Goal: Task Accomplishment & Management: Manage account settings

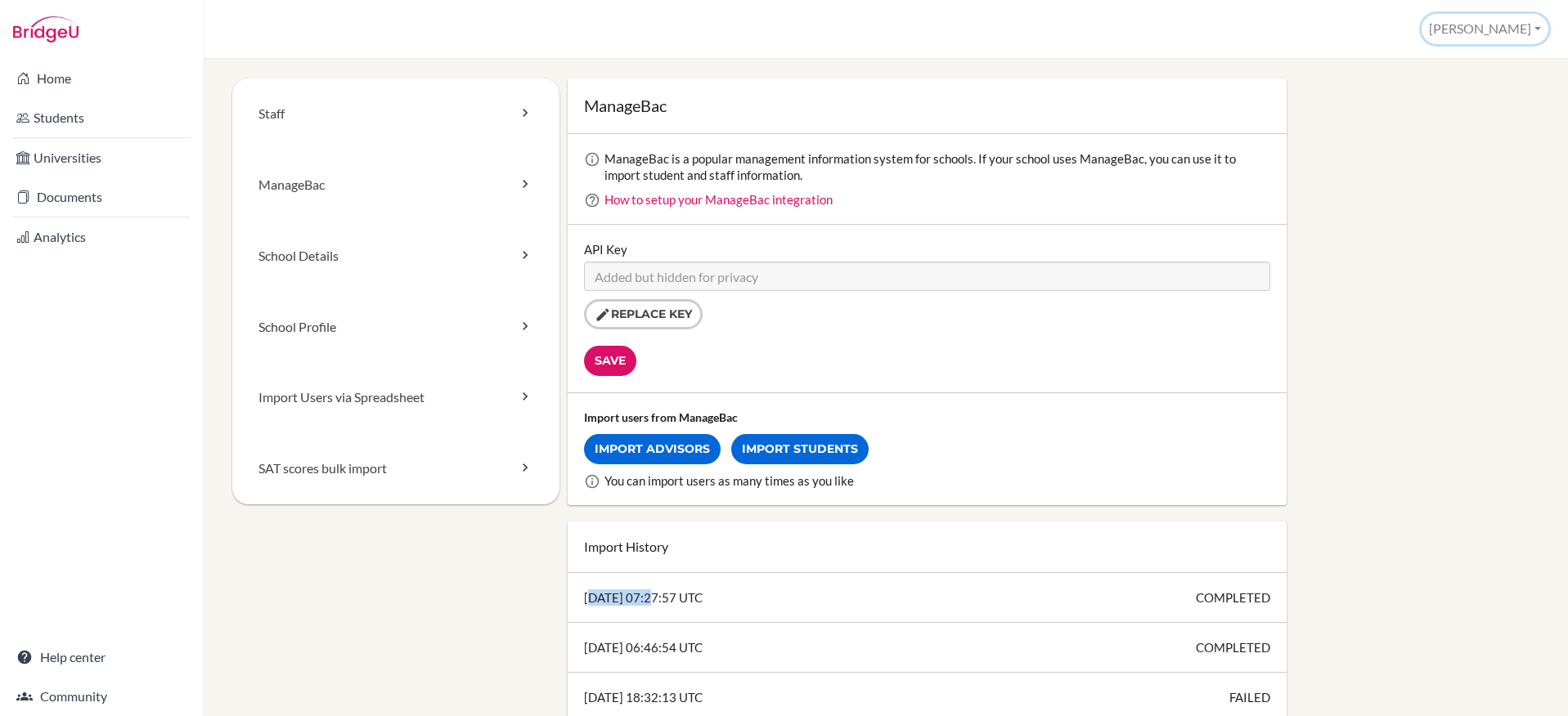
click at [1505, 32] on button "[PERSON_NAME]" at bounding box center [1486, 29] width 127 height 30
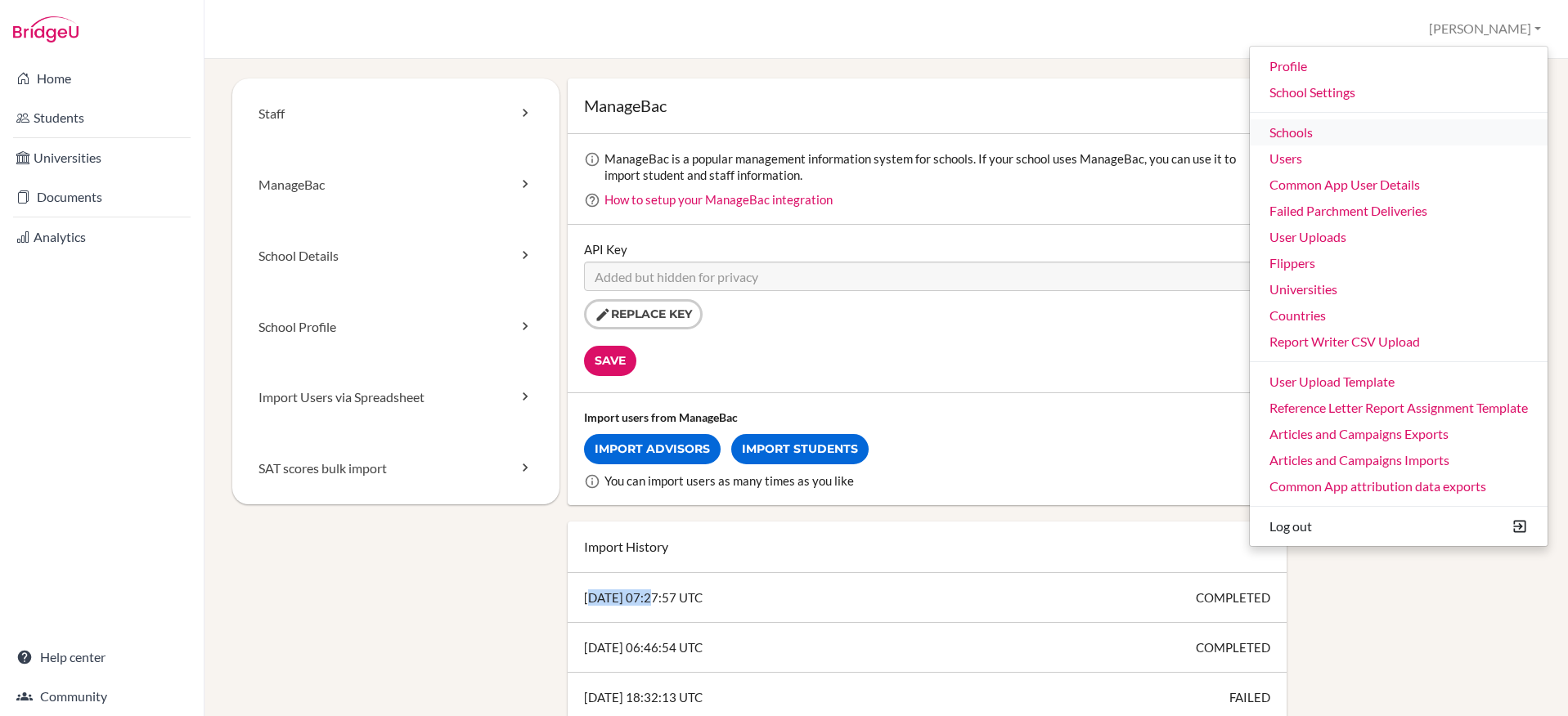
click at [1331, 138] on link "Schools" at bounding box center [1398, 133] width 298 height 26
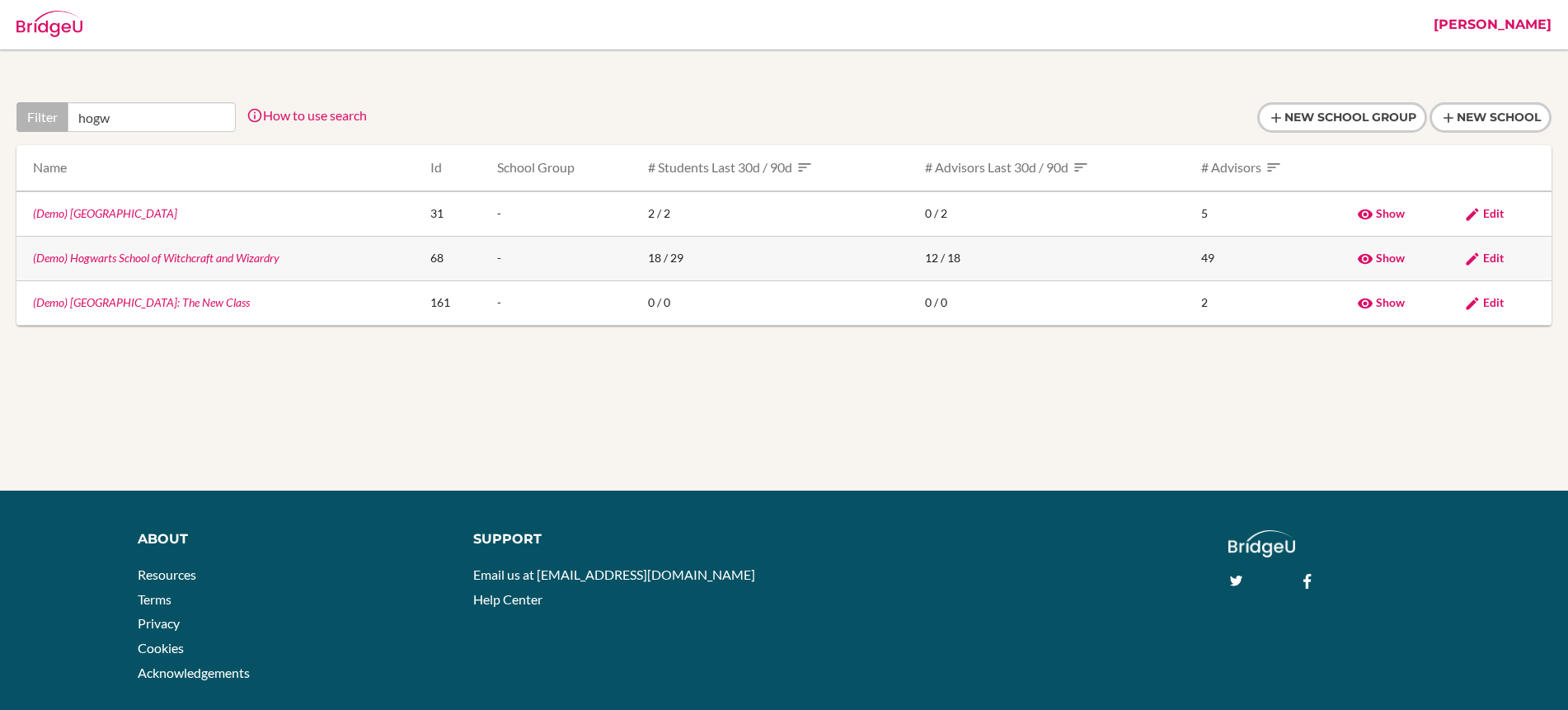
type input "hogw"
click at [148, 259] on link "(Demo) Hogwarts School of Witchcraft and Wizardry" at bounding box center [156, 258] width 247 height 14
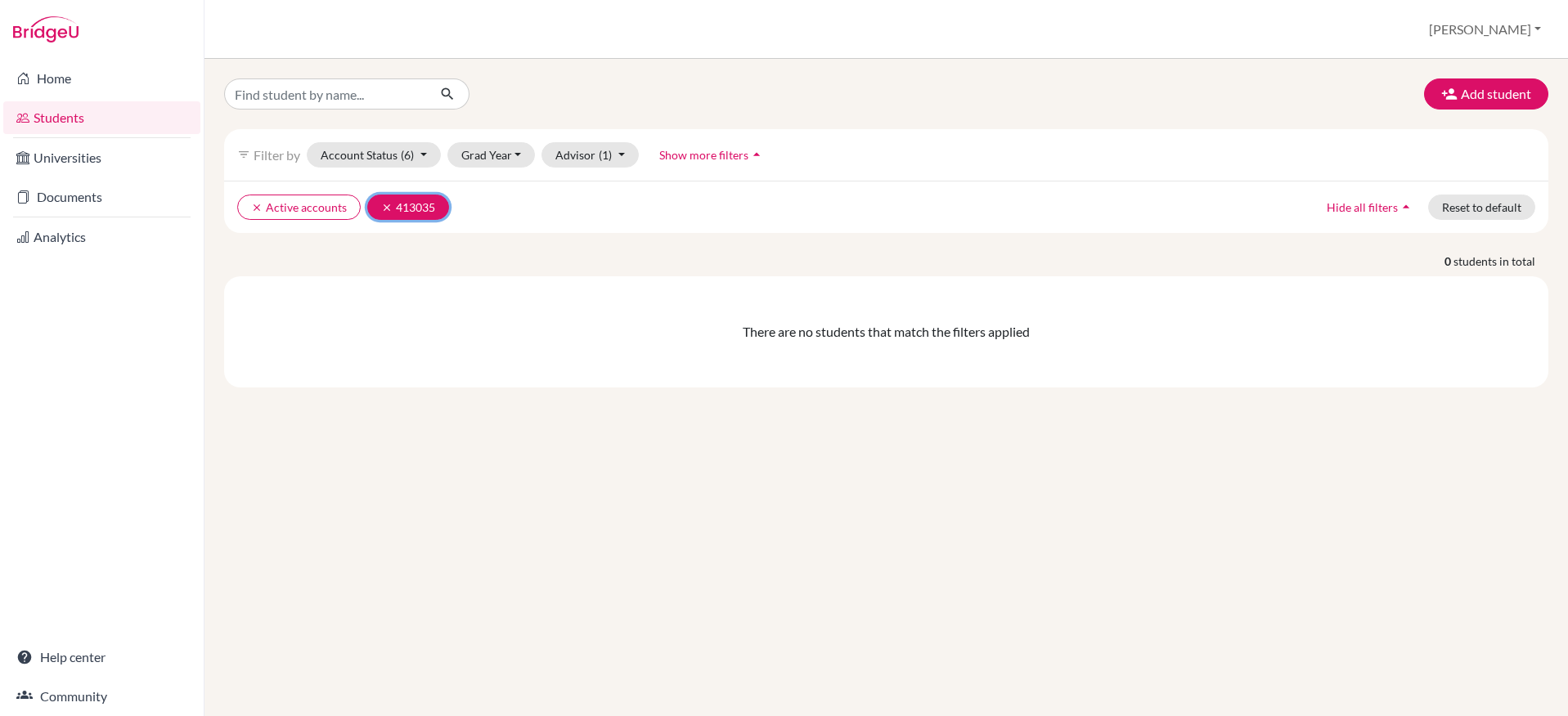
click at [377, 206] on button "clear 413035" at bounding box center [408, 207] width 82 height 26
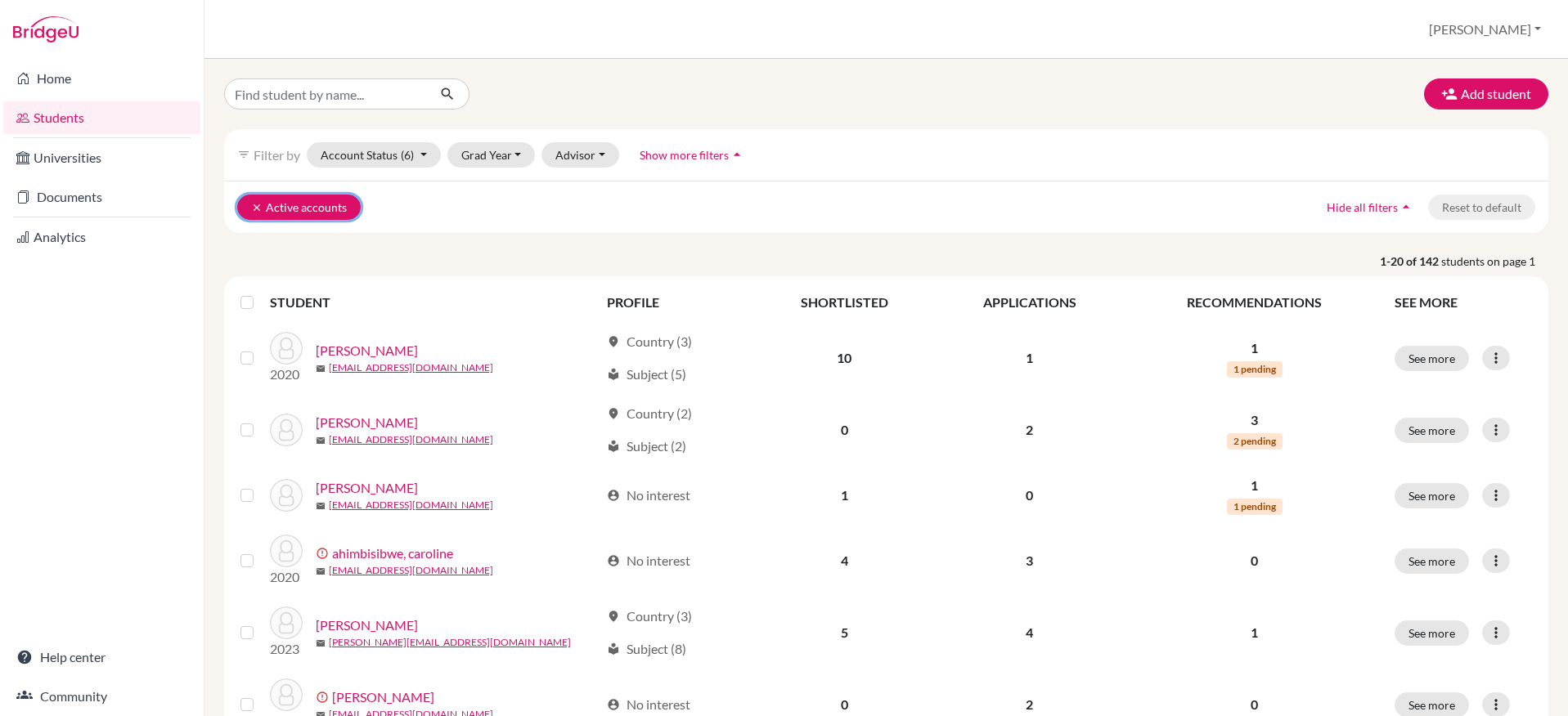
click at [259, 208] on icon "clear" at bounding box center [257, 208] width 12 height 12
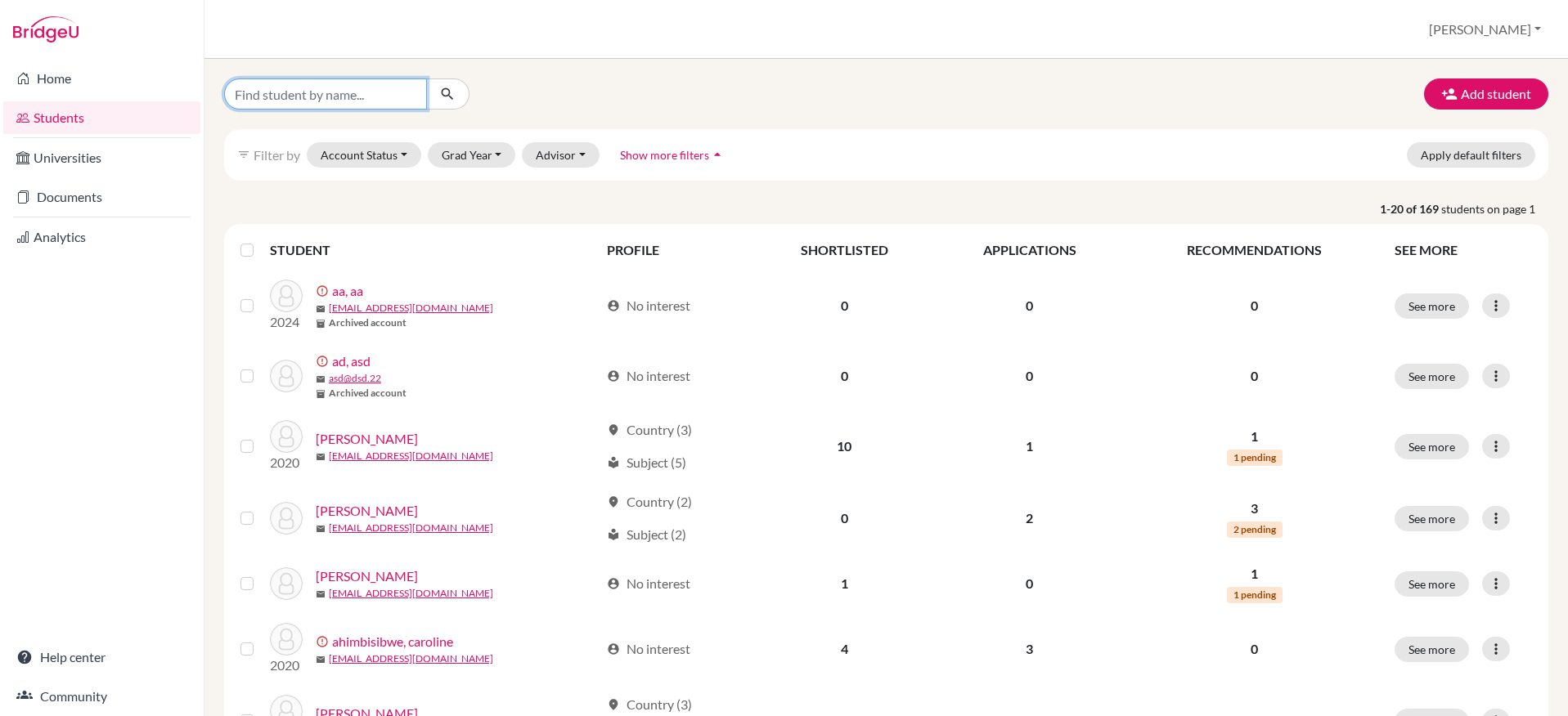
click at [330, 92] on input "Find student by name..." at bounding box center [326, 94] width 203 height 31
click at [495, 153] on button "Grad Year" at bounding box center [472, 155] width 88 height 26
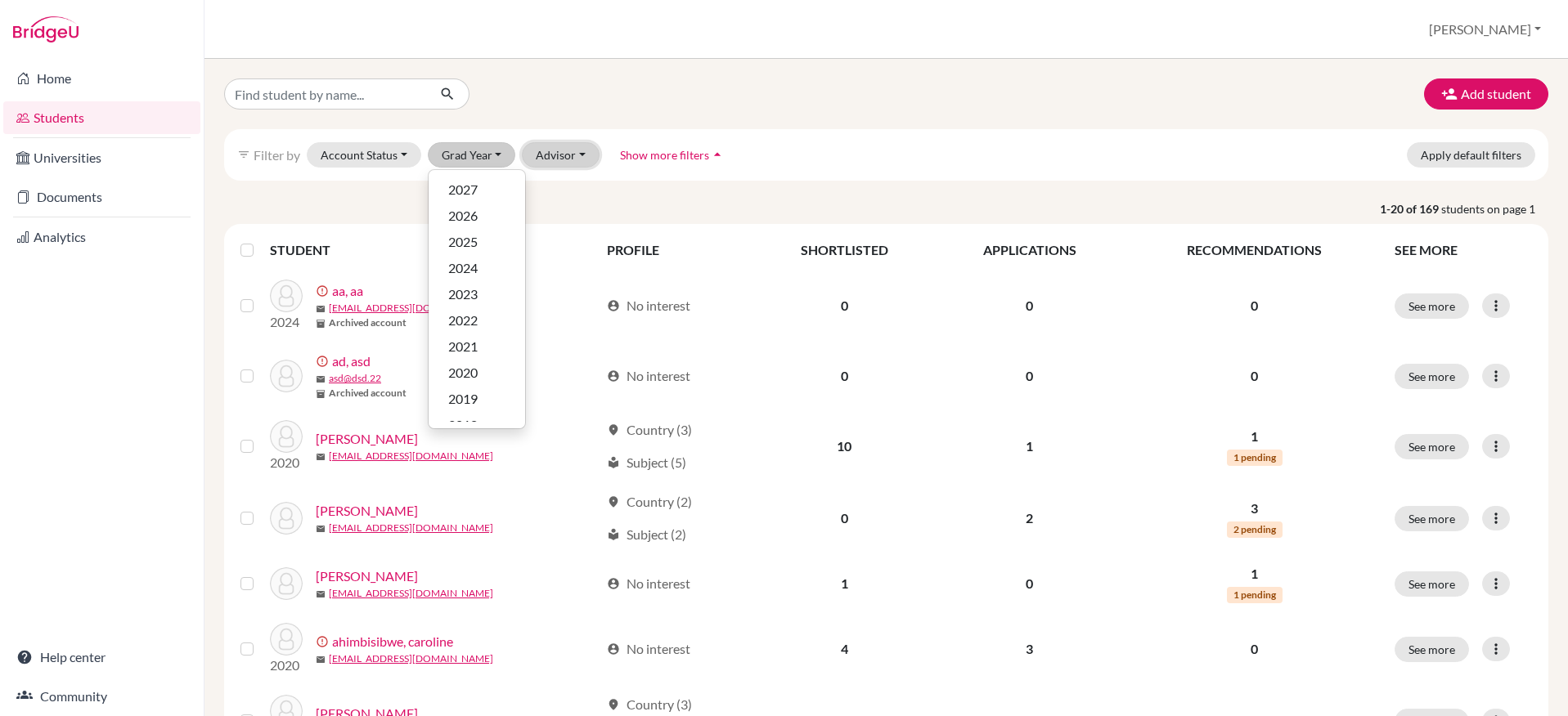
click at [560, 158] on button "Advisor" at bounding box center [561, 155] width 77 height 26
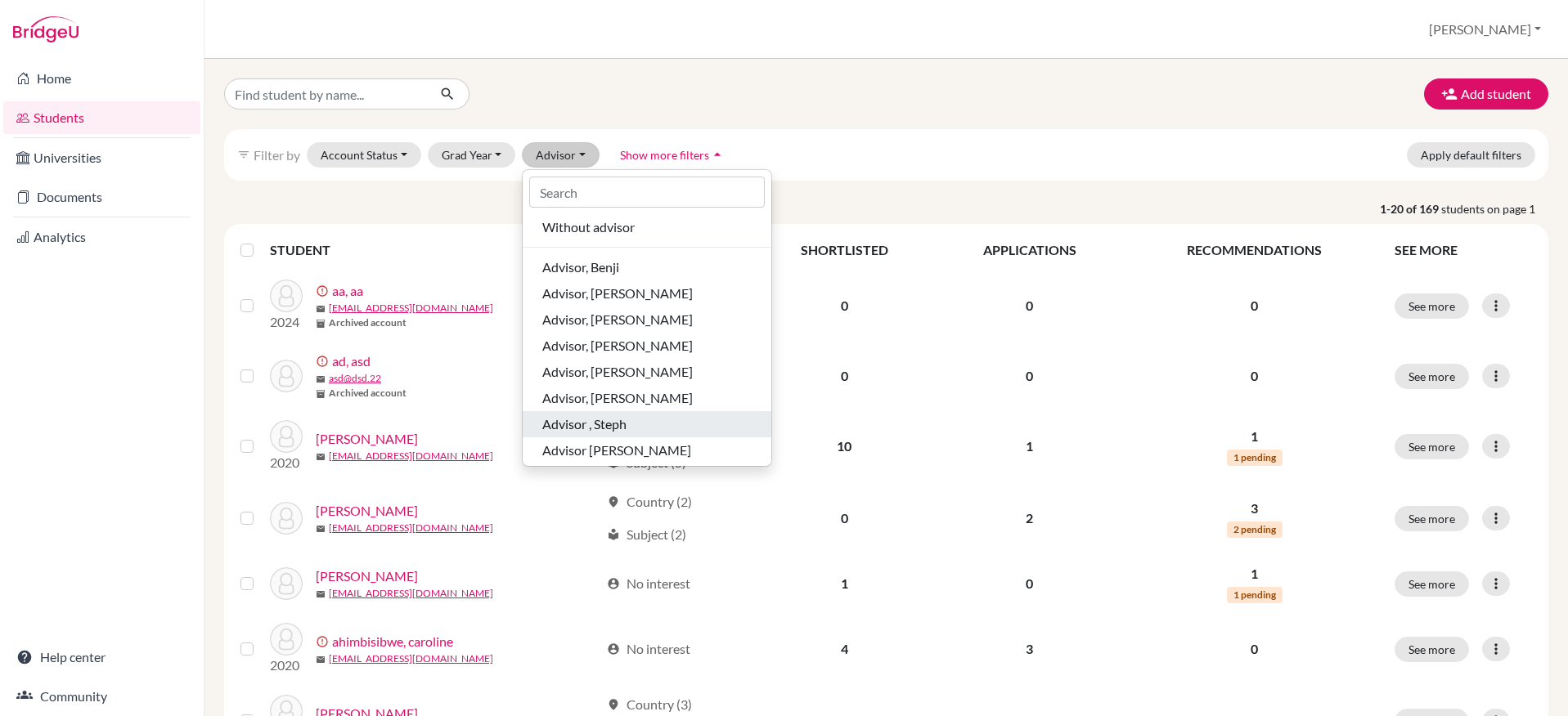
click at [605, 423] on span "Advisor , Steph" at bounding box center [584, 424] width 84 height 20
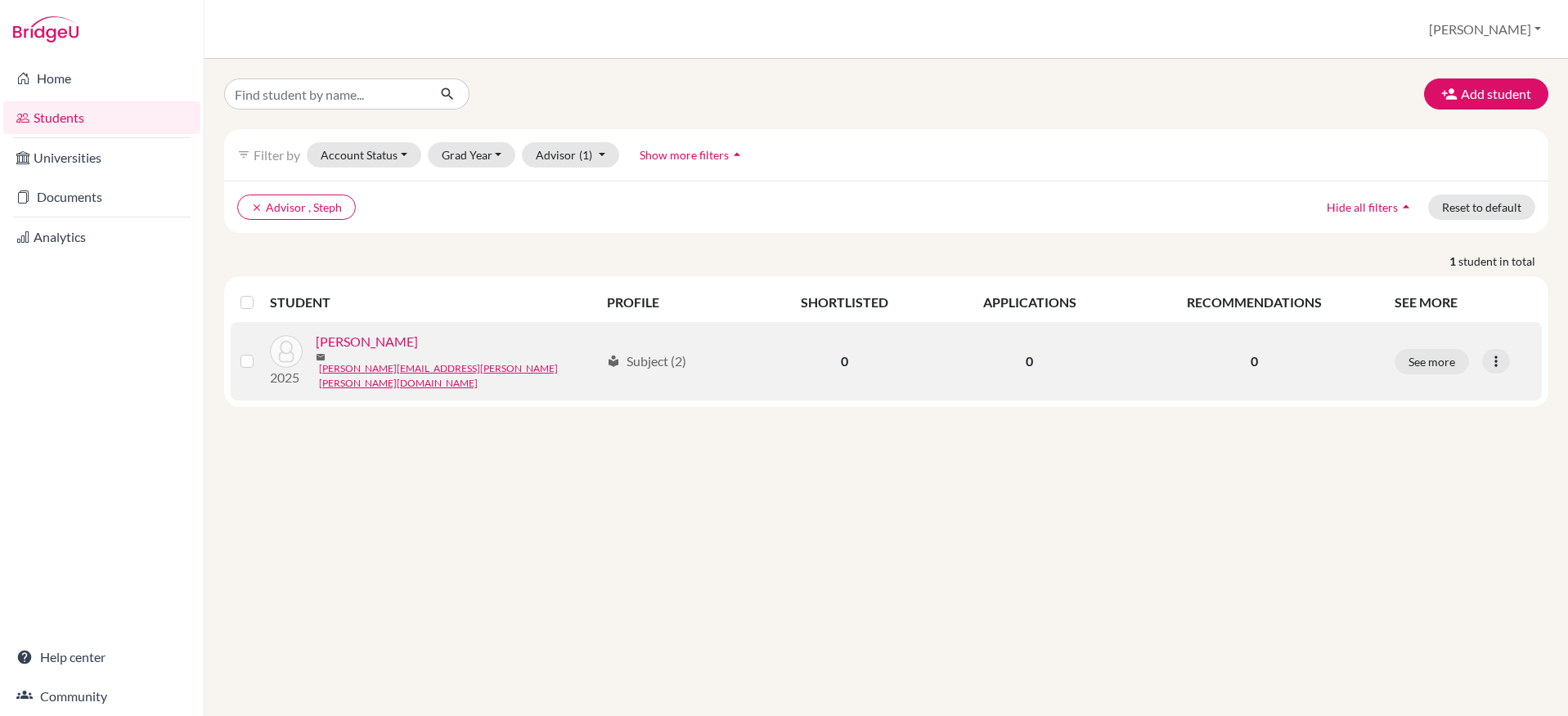
click at [390, 349] on link "Cunningham, Thomas" at bounding box center [367, 342] width 102 height 20
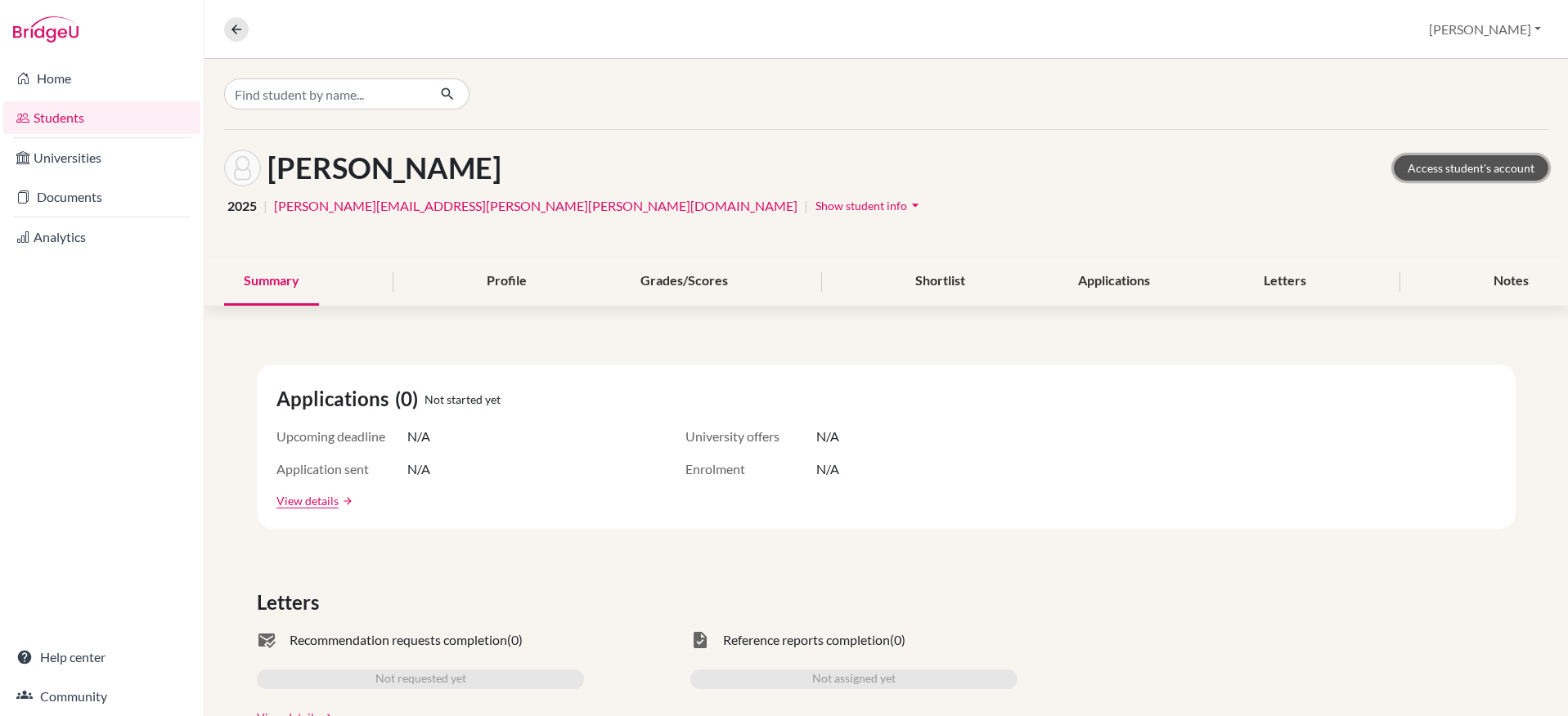
click at [1432, 169] on link "Access student's account" at bounding box center [1472, 168] width 155 height 26
